Goal: Information Seeking & Learning: Learn about a topic

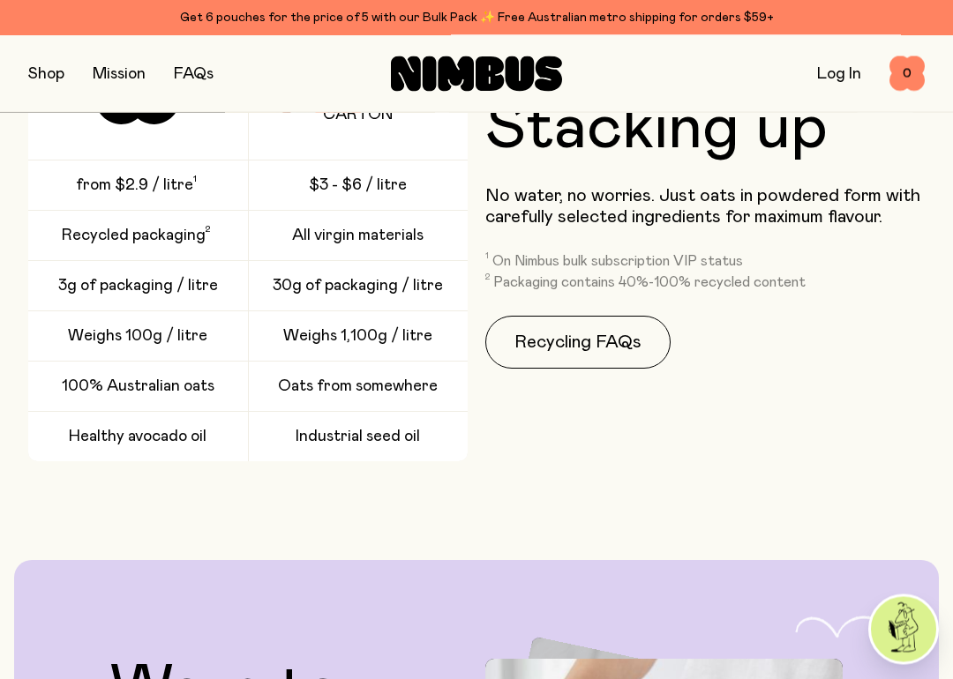
scroll to position [3757, 0]
click at [607, 334] on link "Recycling FAQs" at bounding box center [577, 342] width 185 height 53
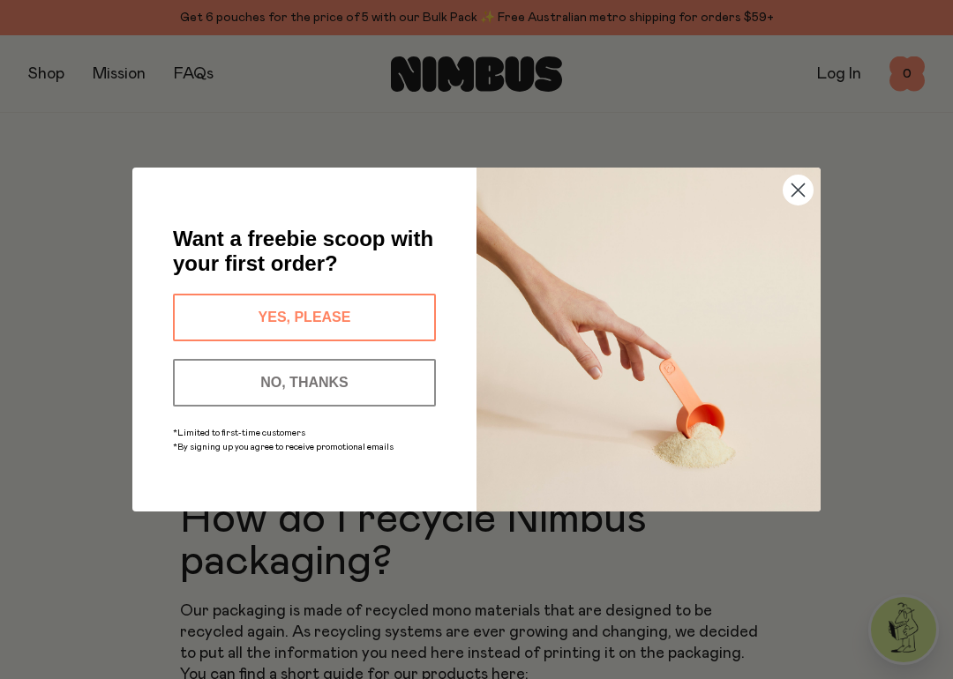
click at [809, 182] on circle "Close dialog" at bounding box center [798, 190] width 29 height 29
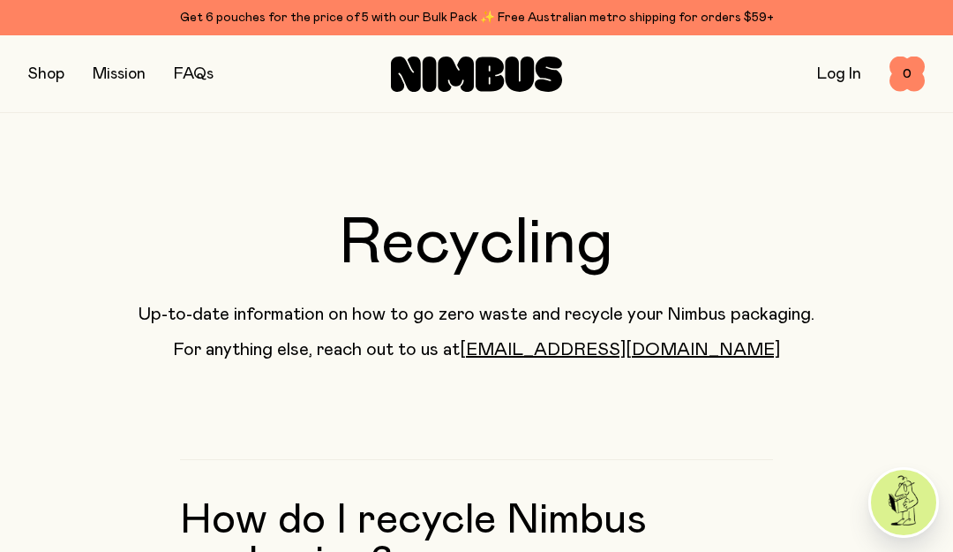
click at [41, 64] on button "button" at bounding box center [46, 74] width 36 height 25
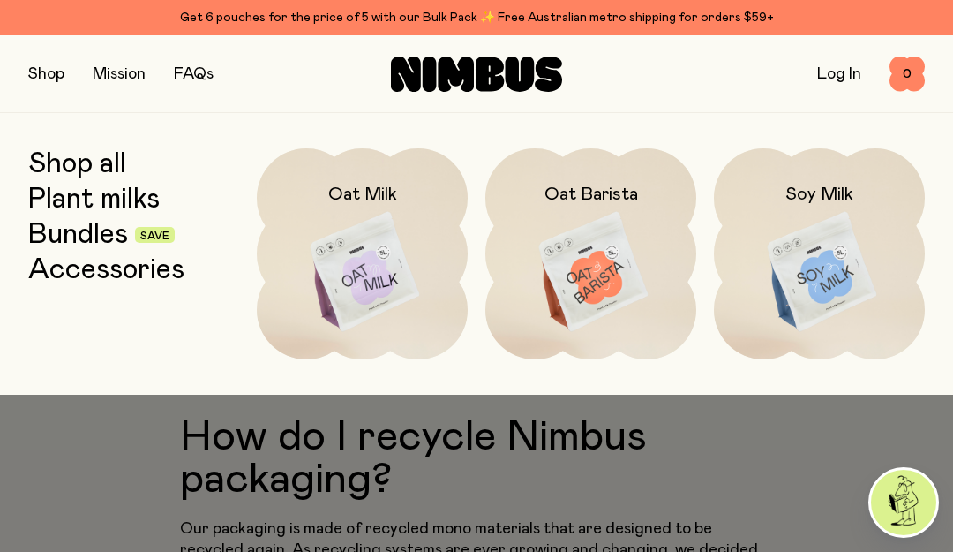
scroll to position [81, 0]
click at [376, 293] on img at bounding box center [362, 272] width 211 height 248
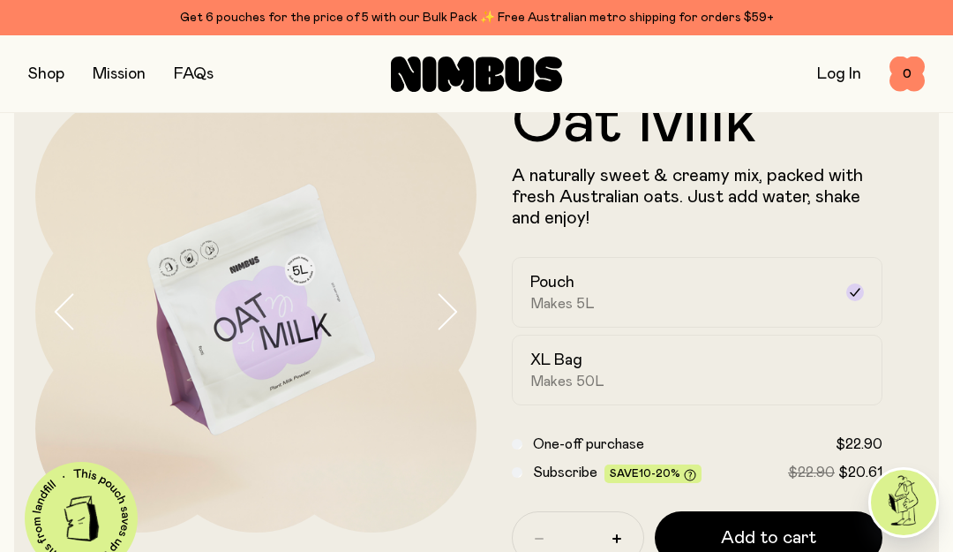
scroll to position [56, 0]
click at [582, 364] on h2 "XL Bag" at bounding box center [556, 360] width 52 height 21
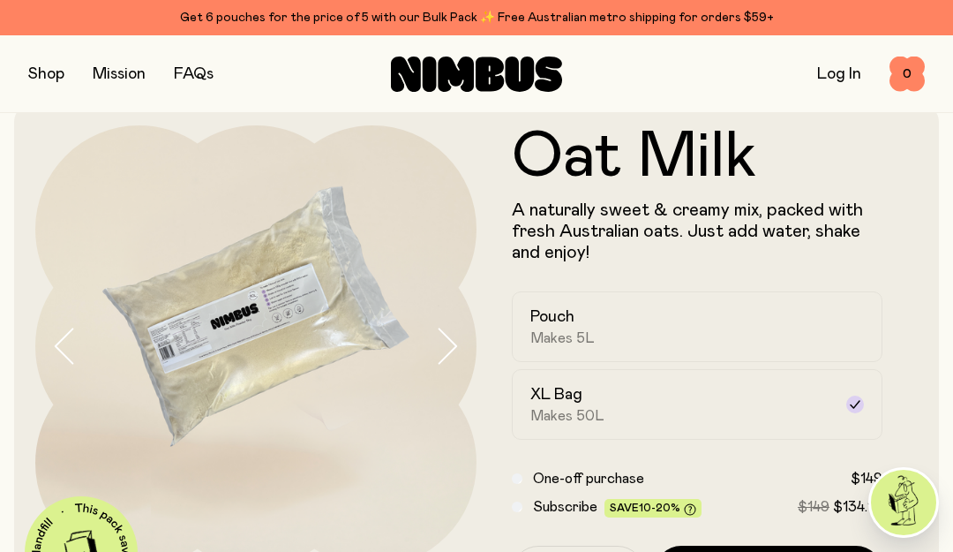
scroll to position [0, 0]
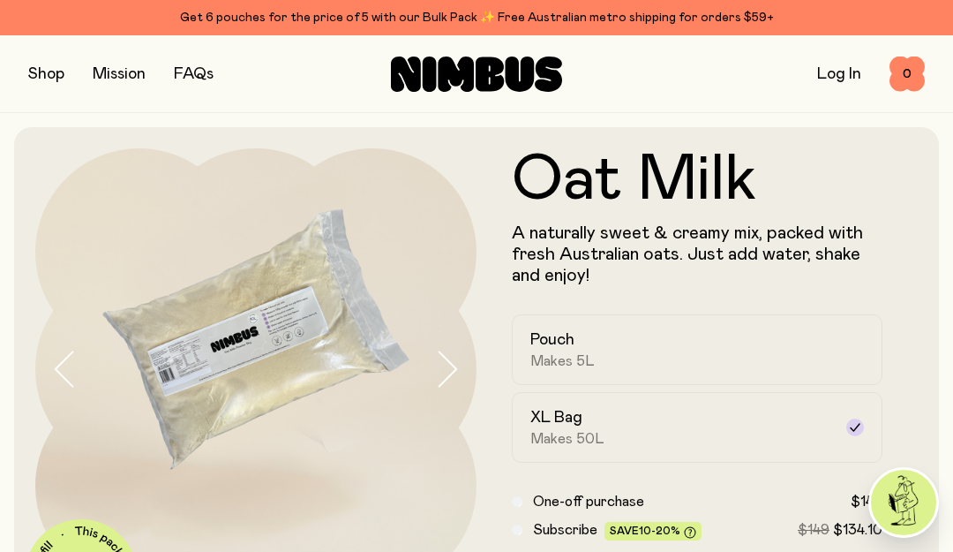
click at [40, 67] on button "button" at bounding box center [46, 74] width 36 height 25
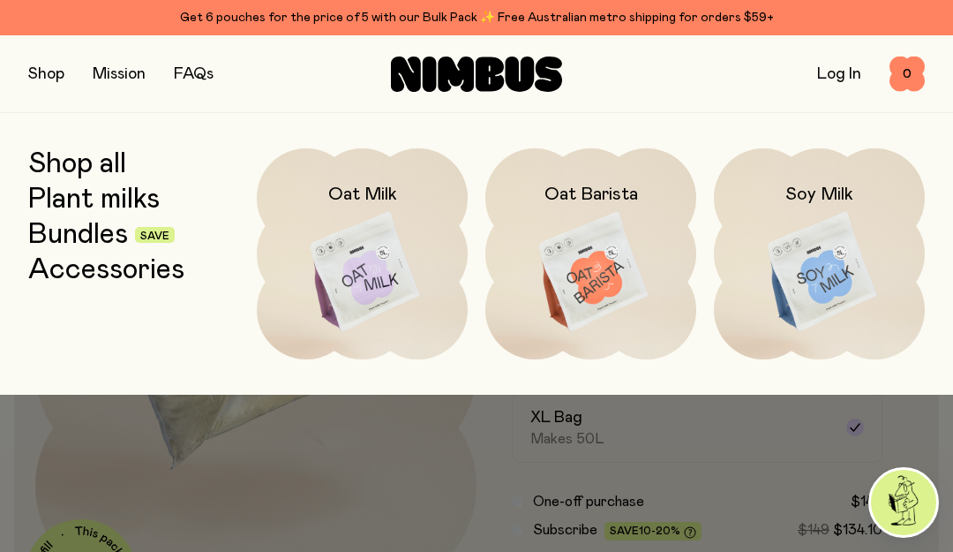
click at [834, 286] on img at bounding box center [819, 272] width 211 height 248
